Goal: Transaction & Acquisition: Purchase product/service

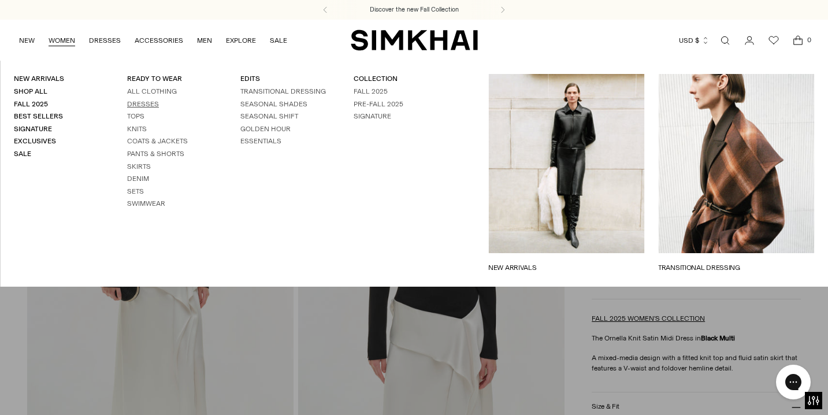
click at [155, 101] on link "Dresses" at bounding box center [143, 104] width 32 height 8
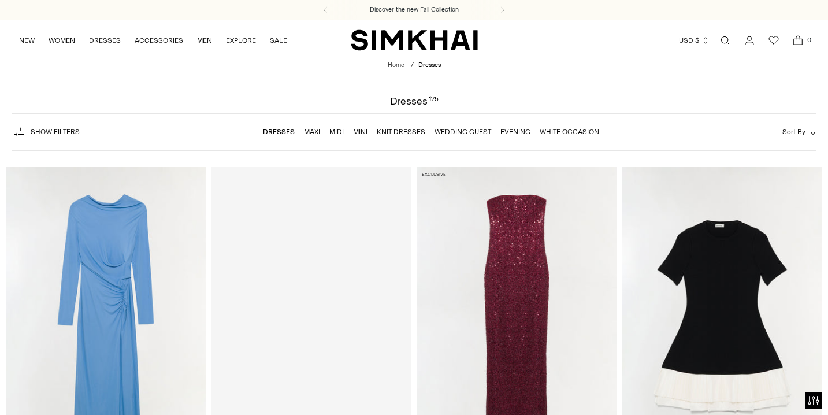
click at [307, 127] on li "Maxi" at bounding box center [312, 131] width 16 height 10
click at [308, 130] on link "Maxi" at bounding box center [312, 132] width 16 height 8
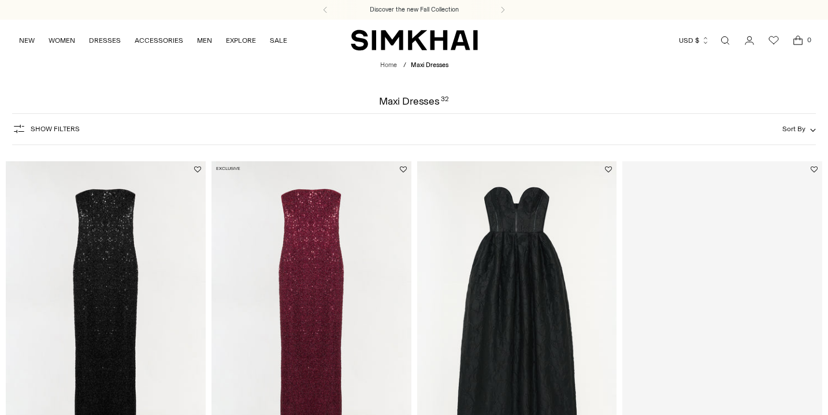
click at [810, 134] on button "Sort By" at bounding box center [798, 128] width 33 height 13
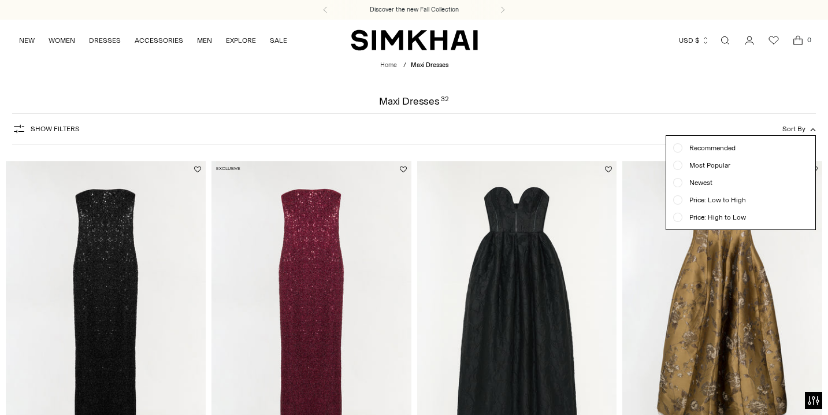
click at [736, 198] on span "Price: Low to High" at bounding box center [714, 200] width 64 height 10
